Goal: Navigation & Orientation: Find specific page/section

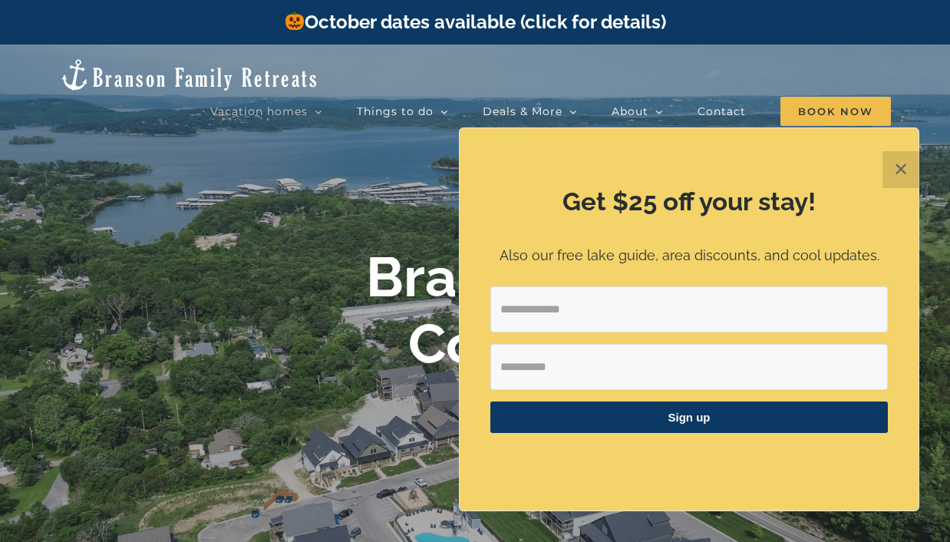
click at [902, 173] on button "✕" at bounding box center [901, 169] width 37 height 37
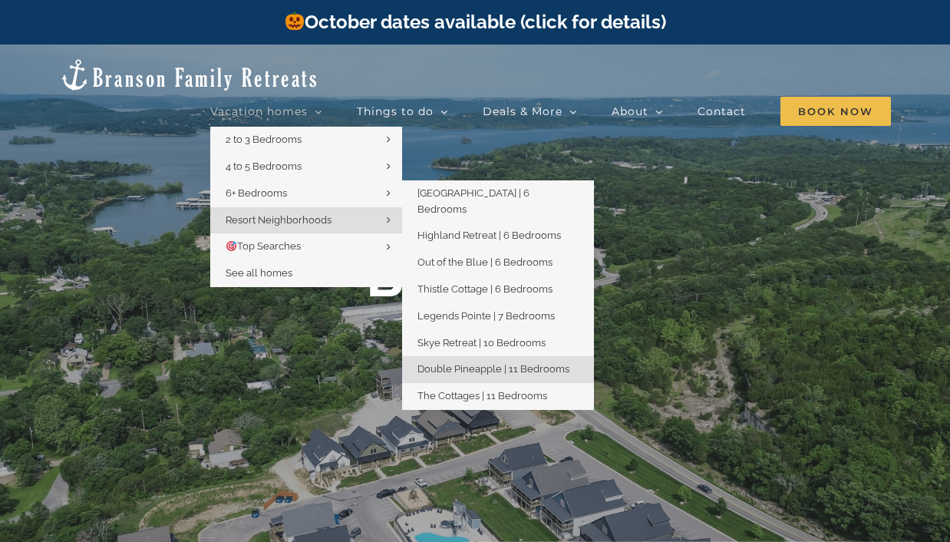
click at [446, 363] on span "Double Pineapple | 11 Bedrooms" at bounding box center [494, 369] width 152 height 12
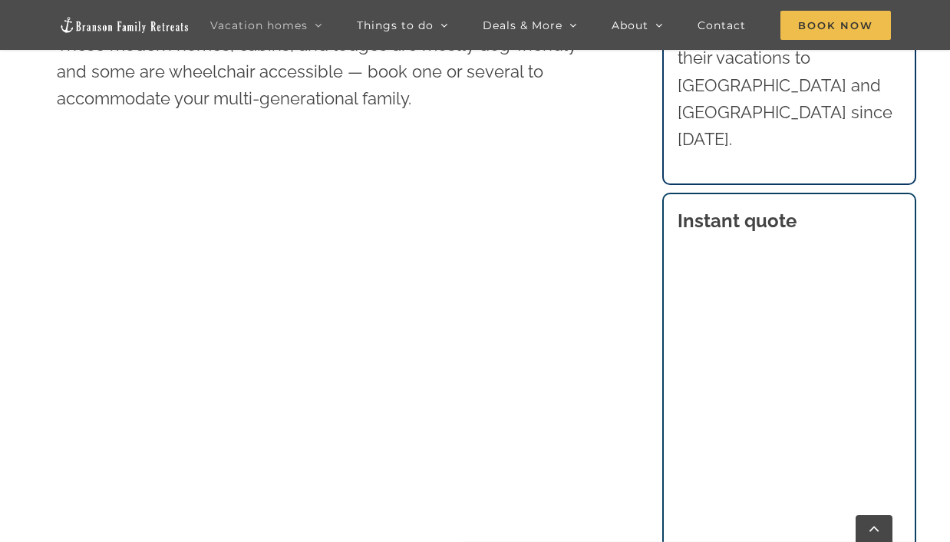
scroll to position [768, 0]
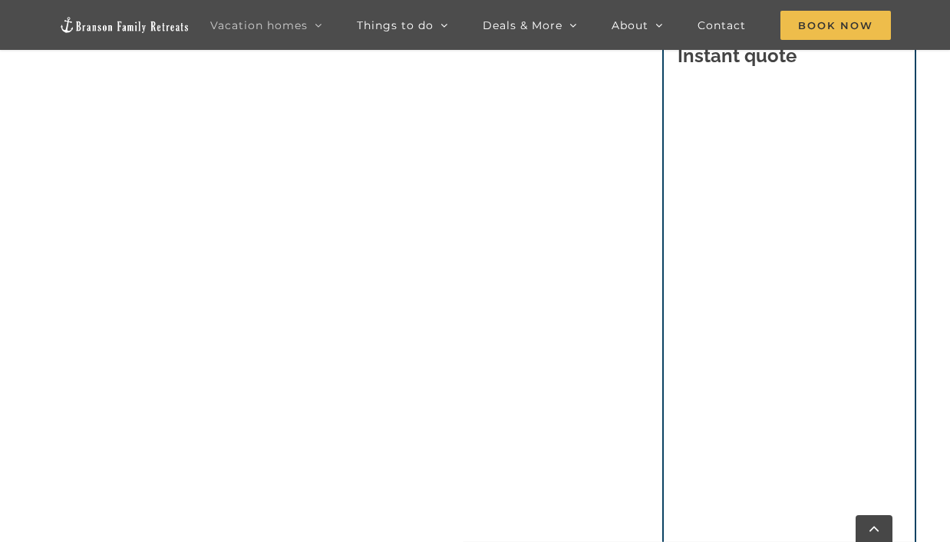
scroll to position [1278, 0]
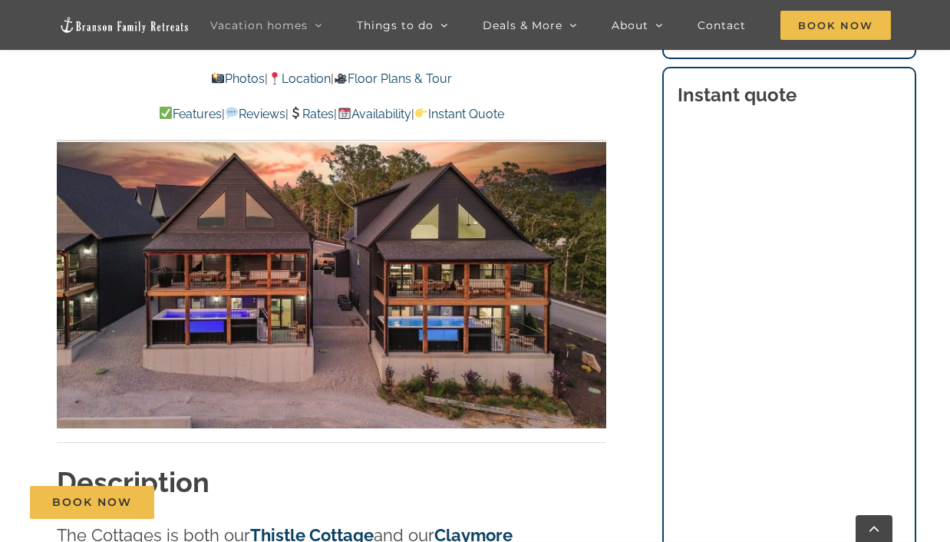
scroll to position [909, 0]
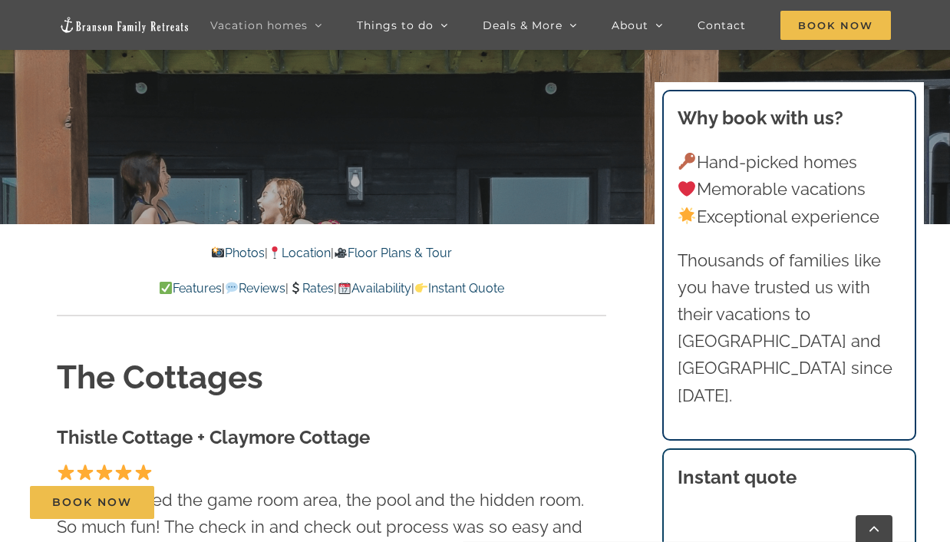
scroll to position [345, 0]
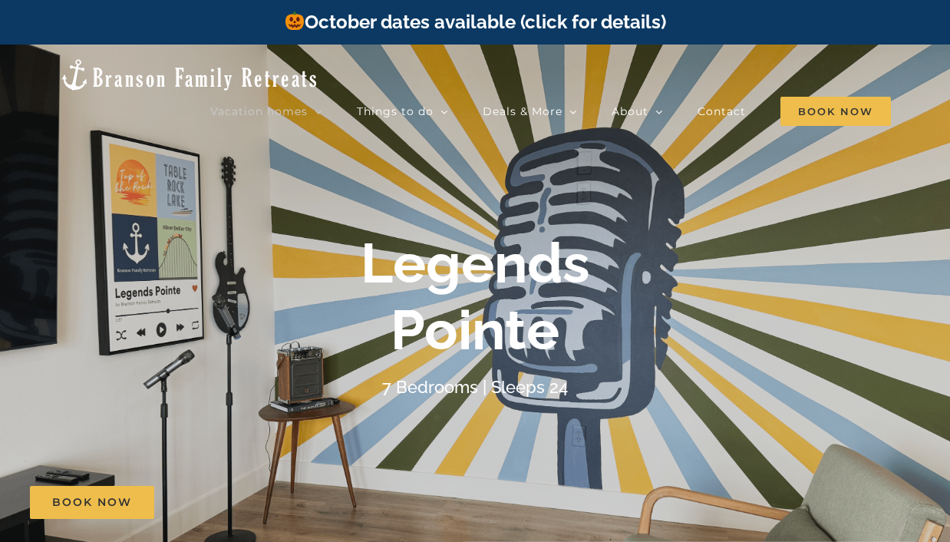
scroll to position [128, 0]
